Goal: Check status: Check status

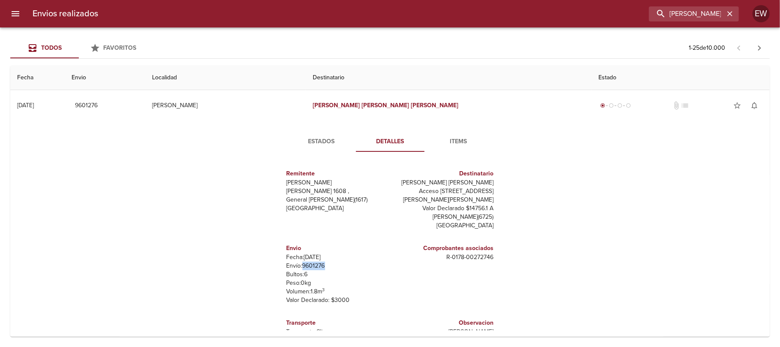
scroll to position [12, 0]
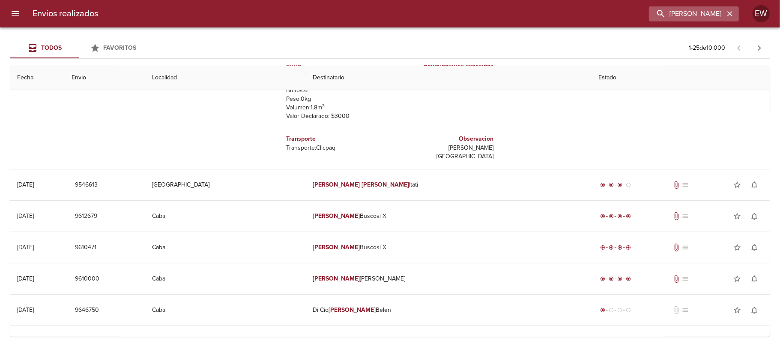
click at [730, 14] on icon "button" at bounding box center [729, 13] width 5 height 5
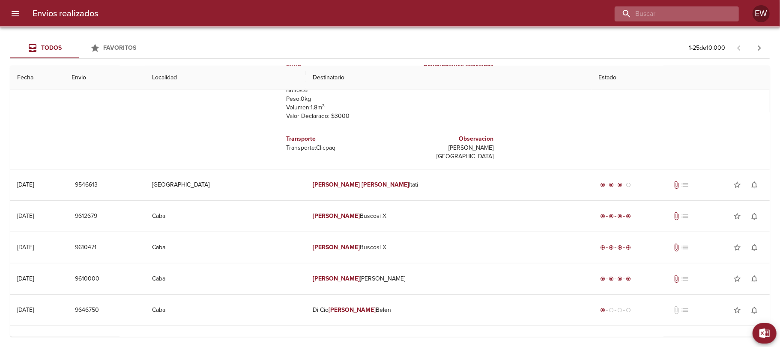
click at [702, 12] on input "buscar" at bounding box center [670, 13] width 110 height 15
paste input "[PERSON_NAME]"
type input "[PERSON_NAME]"
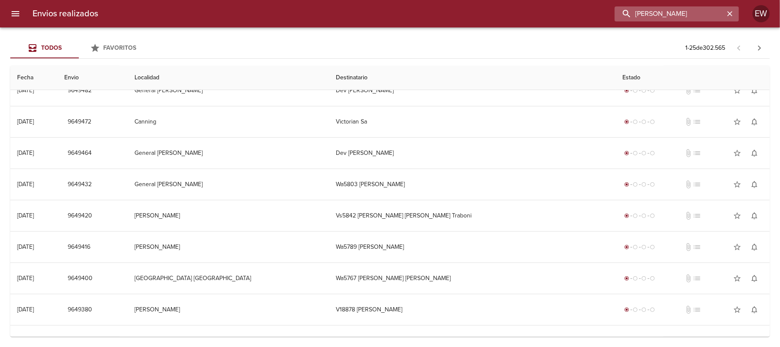
scroll to position [0, 0]
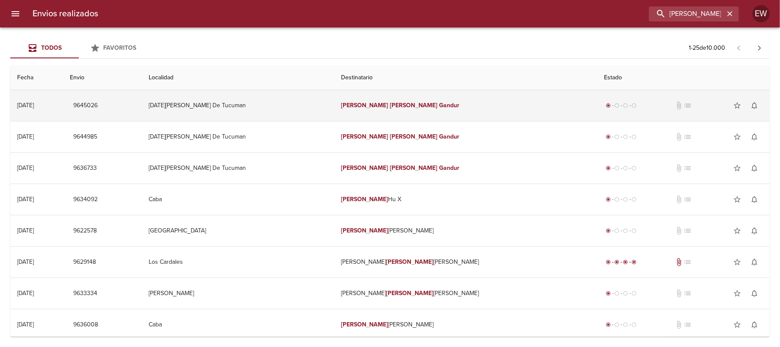
click at [469, 101] on td "[PERSON_NAME]" at bounding box center [465, 105] width 263 height 31
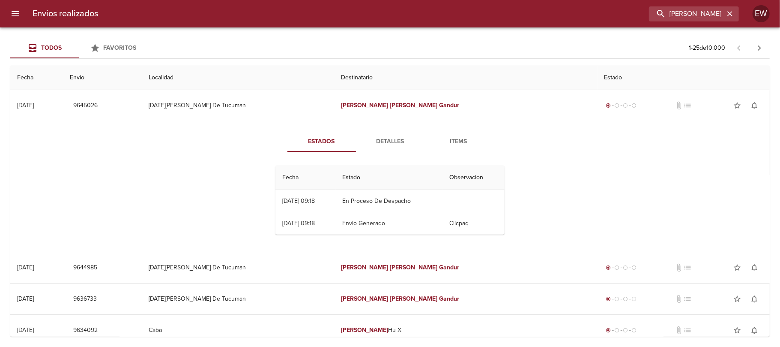
click at [390, 143] on span "Detalles" at bounding box center [390, 141] width 58 height 11
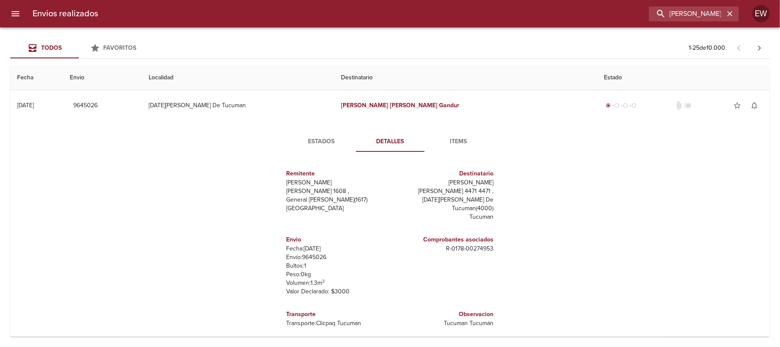
click at [318, 141] on span "Estados" at bounding box center [322, 141] width 58 height 11
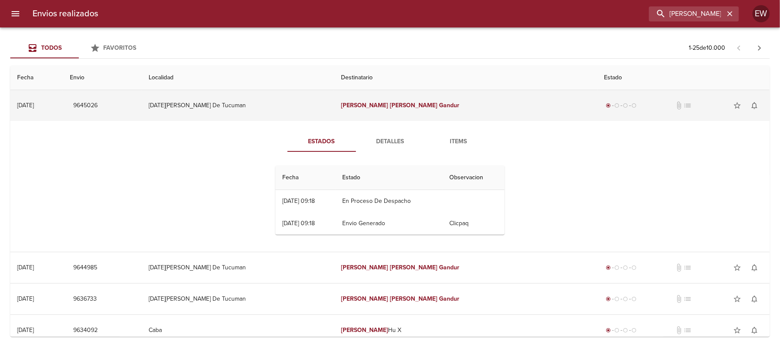
click at [415, 93] on td "[PERSON_NAME]" at bounding box center [465, 105] width 263 height 31
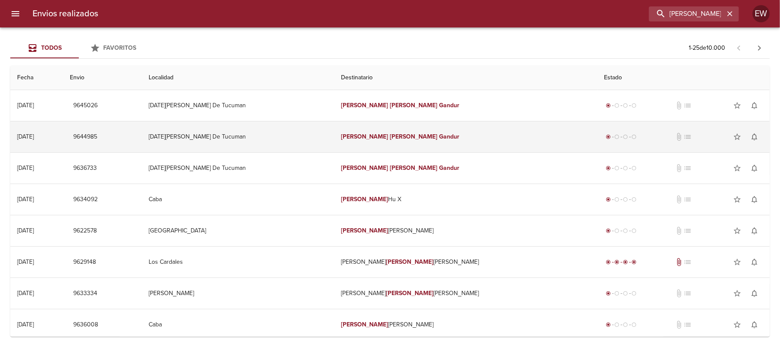
click at [403, 140] on em "[PERSON_NAME]" at bounding box center [414, 136] width 48 height 7
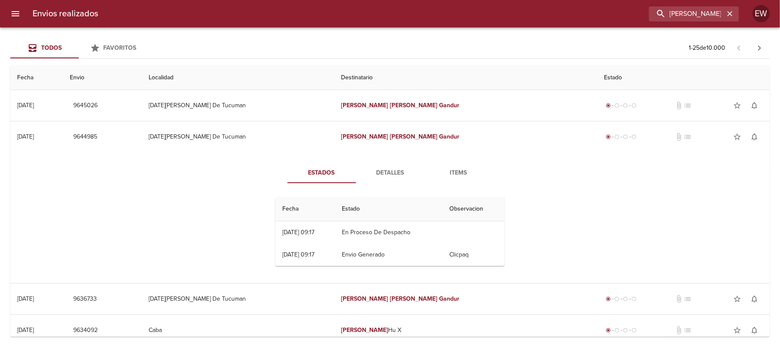
click at [377, 166] on button "Detalles" at bounding box center [390, 172] width 69 height 21
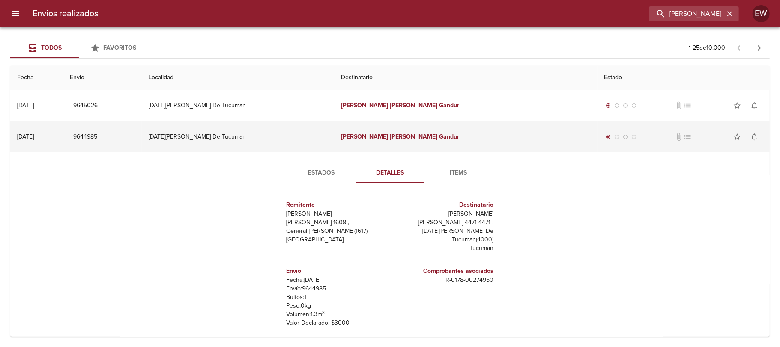
click at [389, 144] on td "[PERSON_NAME]" at bounding box center [465, 136] width 263 height 31
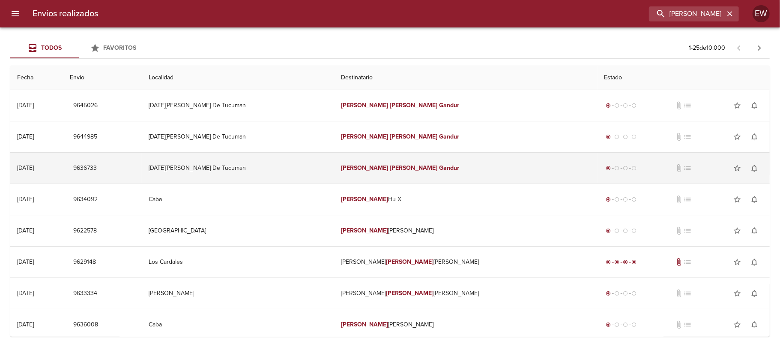
click at [392, 162] on td "[PERSON_NAME]" at bounding box center [465, 168] width 263 height 31
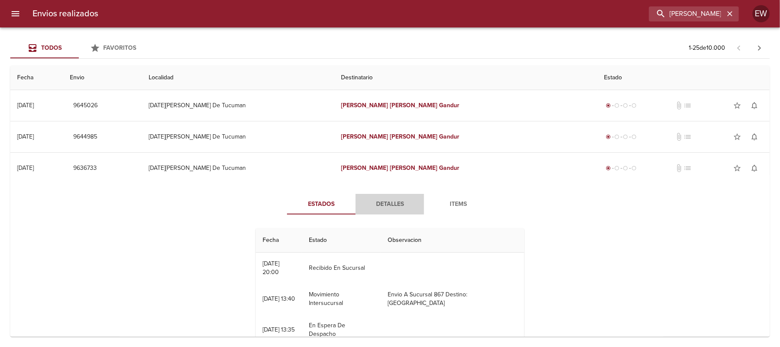
click at [396, 204] on span "Detalles" at bounding box center [390, 204] width 58 height 11
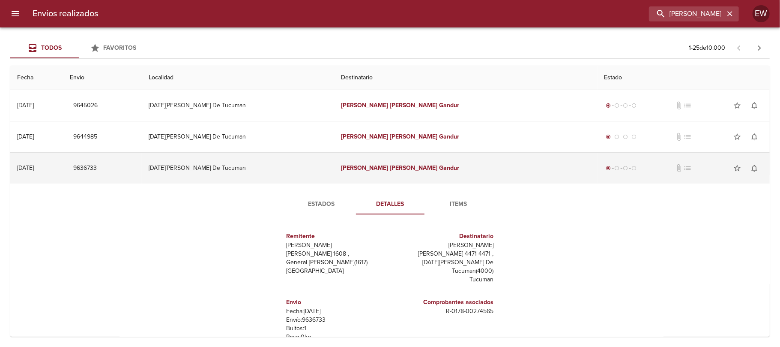
click at [386, 171] on em "[PERSON_NAME]" at bounding box center [365, 167] width 48 height 7
